Goal: Navigation & Orientation: Find specific page/section

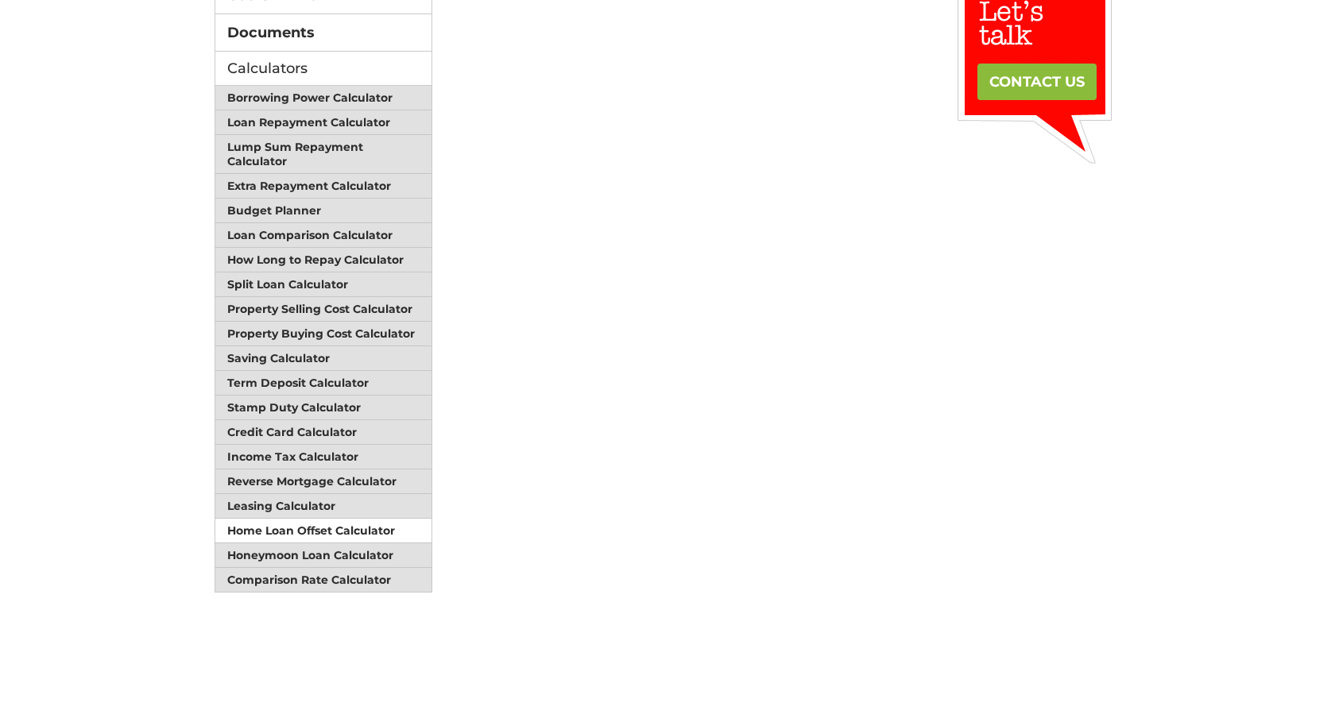
scroll to position [278, 0]
click at [336, 544] on link "Honeymoon Loan Calculator" at bounding box center [323, 555] width 216 height 25
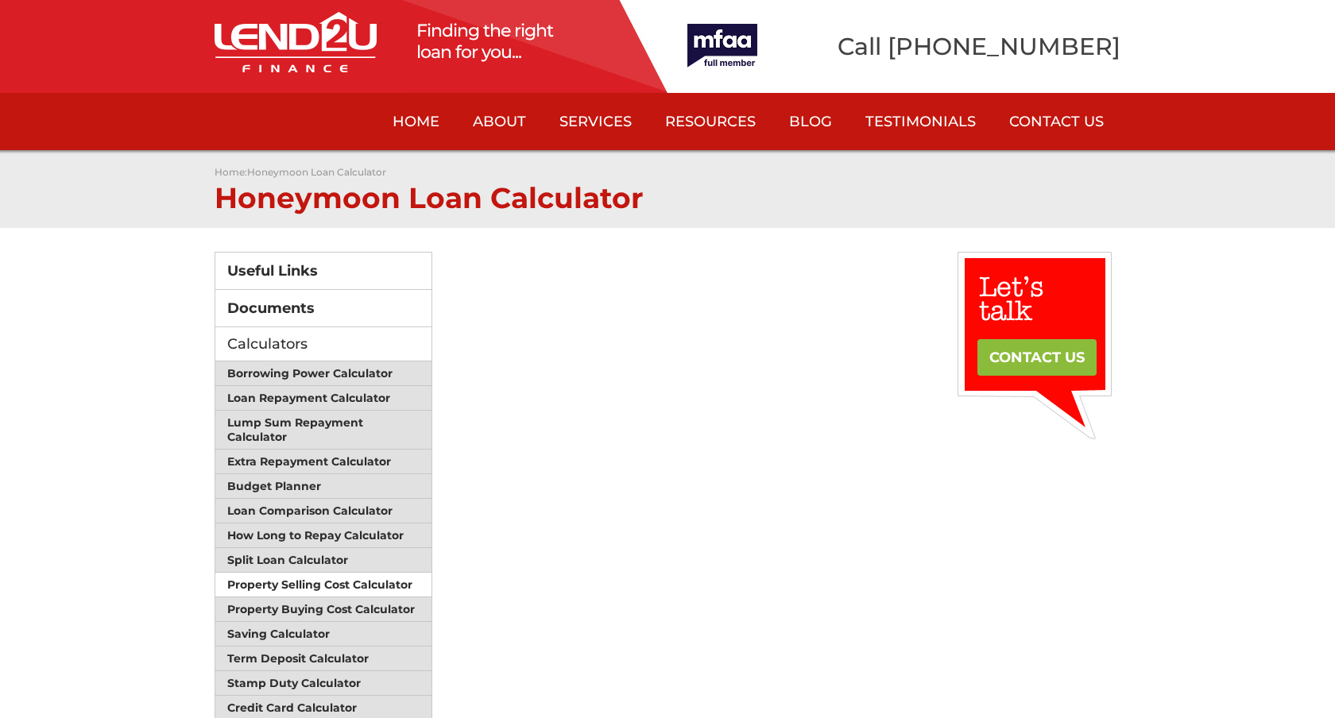
click at [329, 574] on link "Property Selling Cost Calculator" at bounding box center [323, 585] width 216 height 25
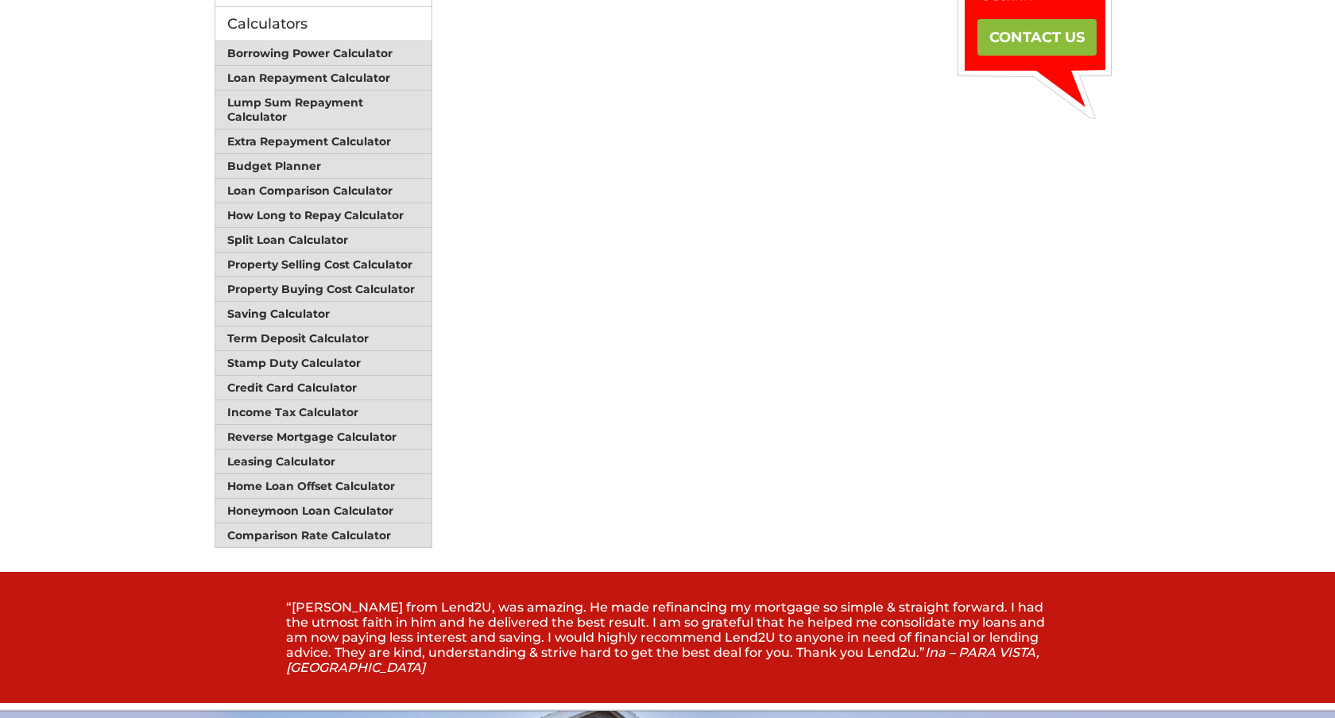
scroll to position [325, 0]
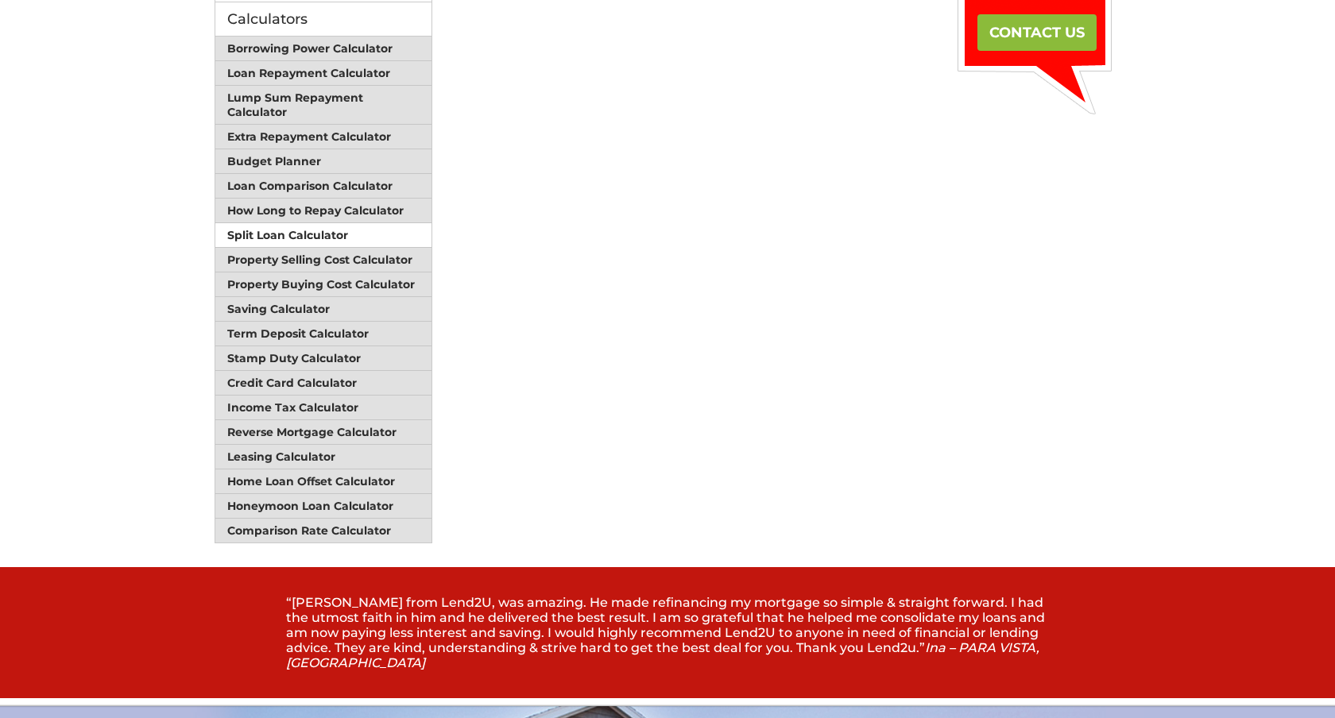
click at [286, 234] on link "Split Loan Calculator" at bounding box center [323, 235] width 216 height 25
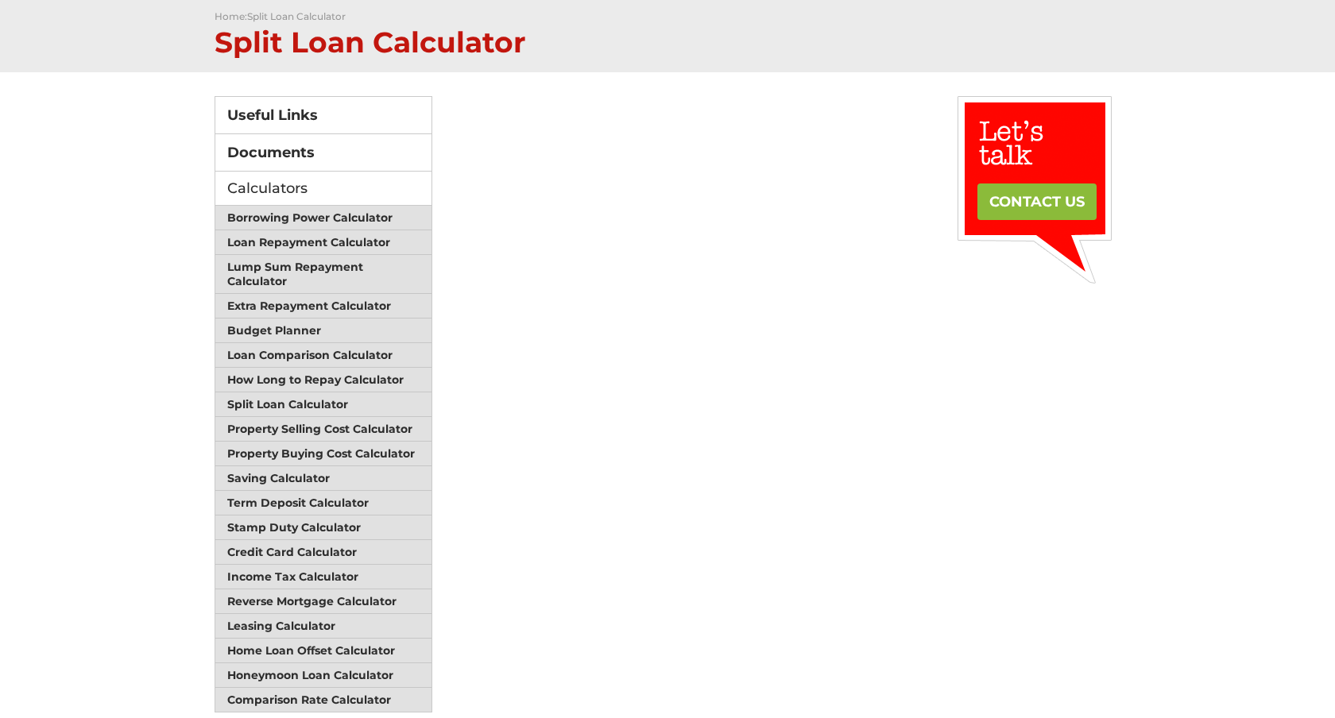
scroll to position [187, 0]
